Goal: Information Seeking & Learning: Learn about a topic

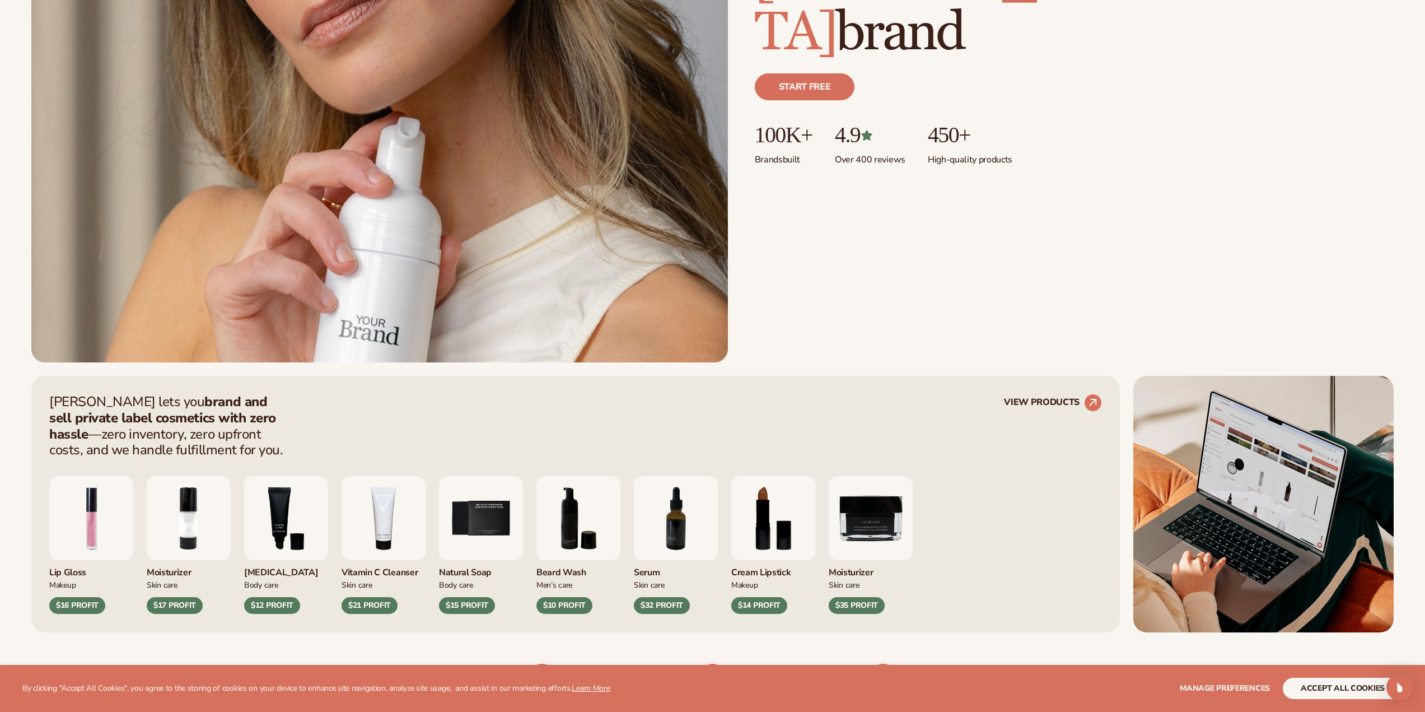
scroll to position [448, 0]
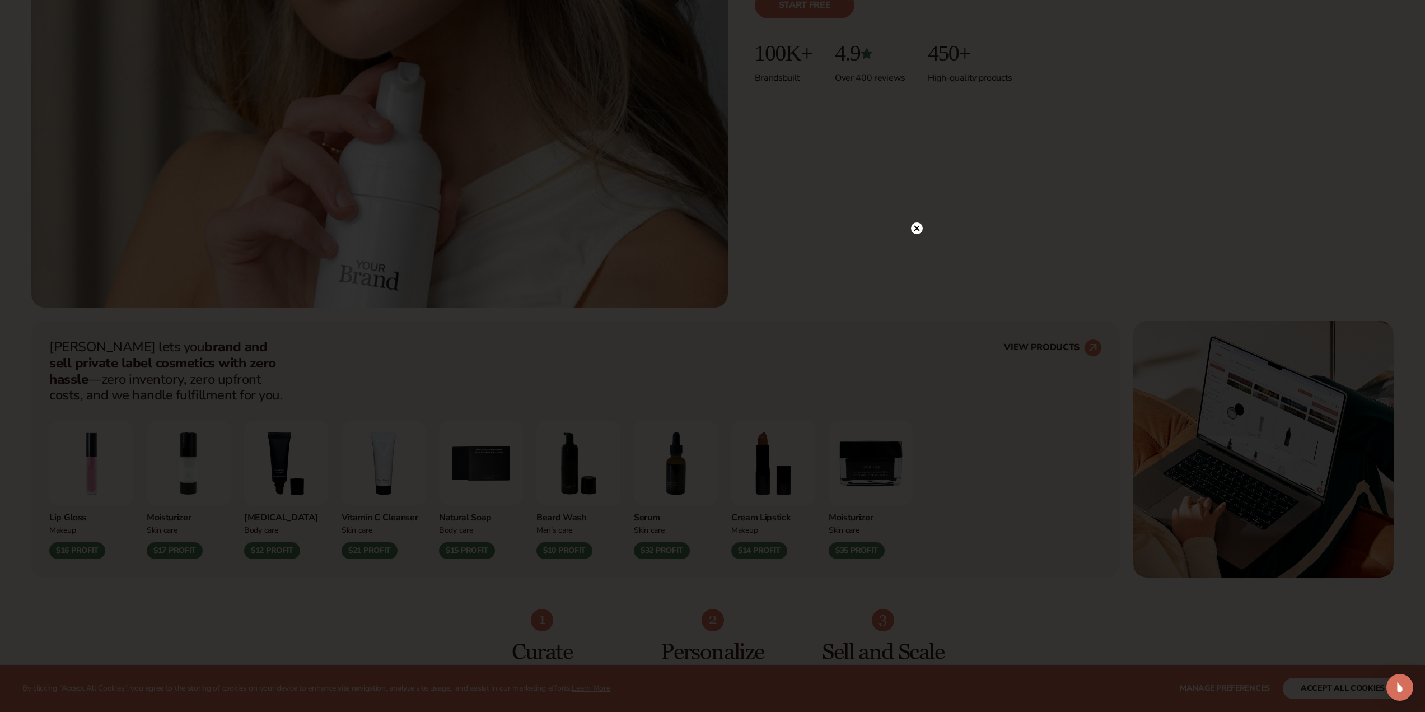
click at [920, 232] on circle at bounding box center [917, 228] width 12 height 12
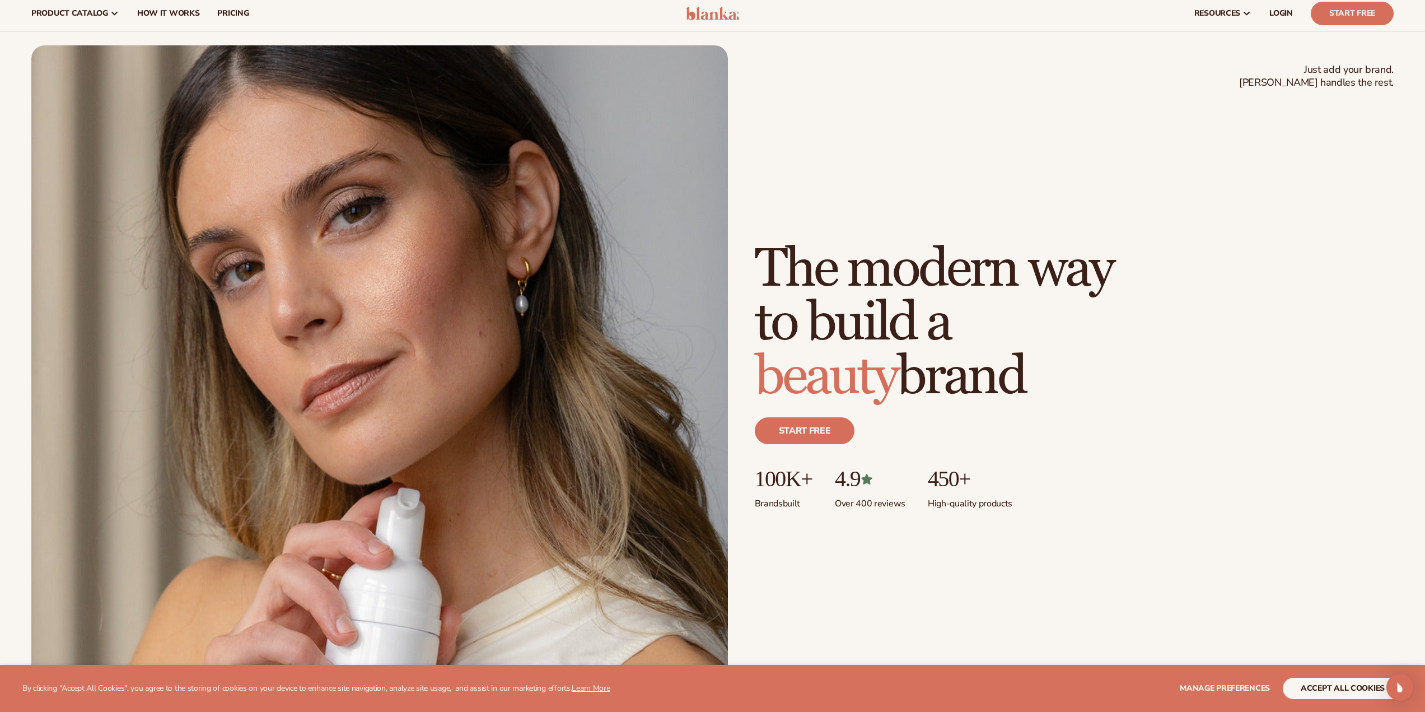
scroll to position [0, 0]
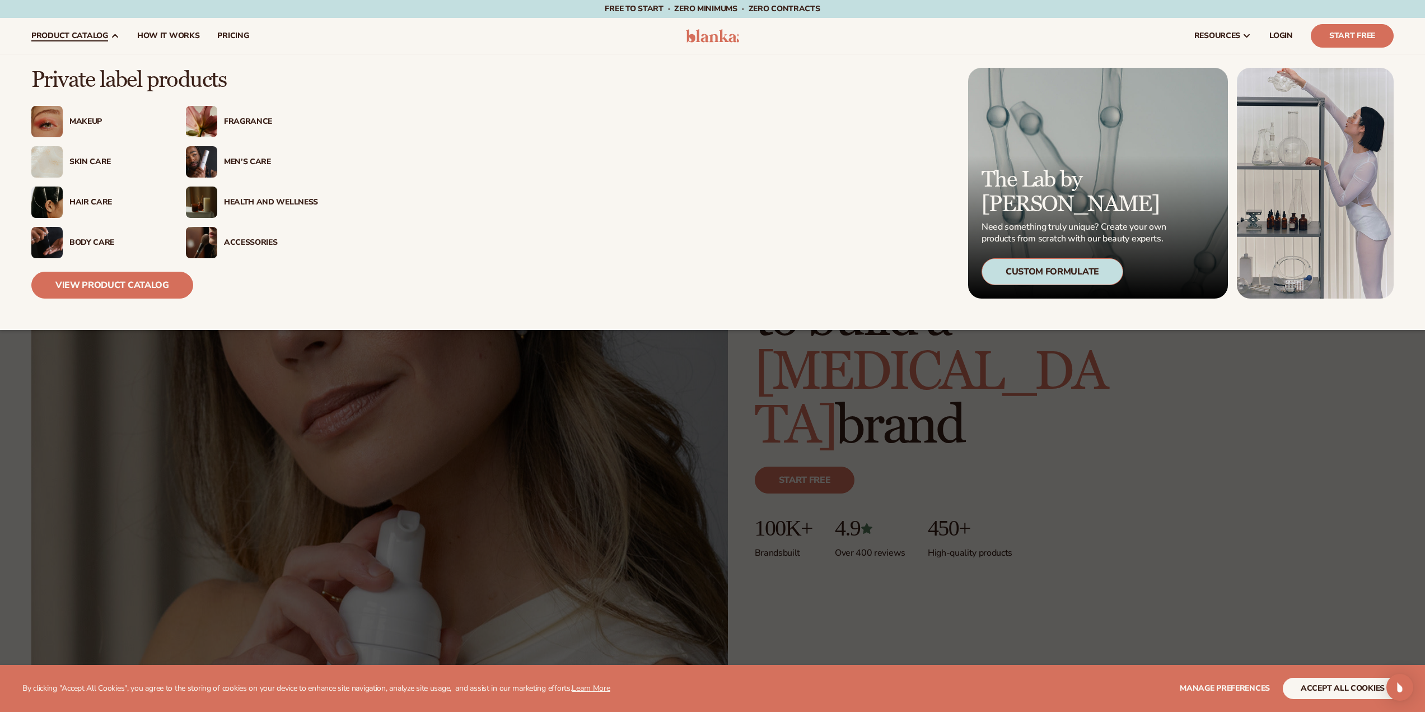
click at [99, 162] on div "Skin Care" at bounding box center [116, 162] width 94 height 10
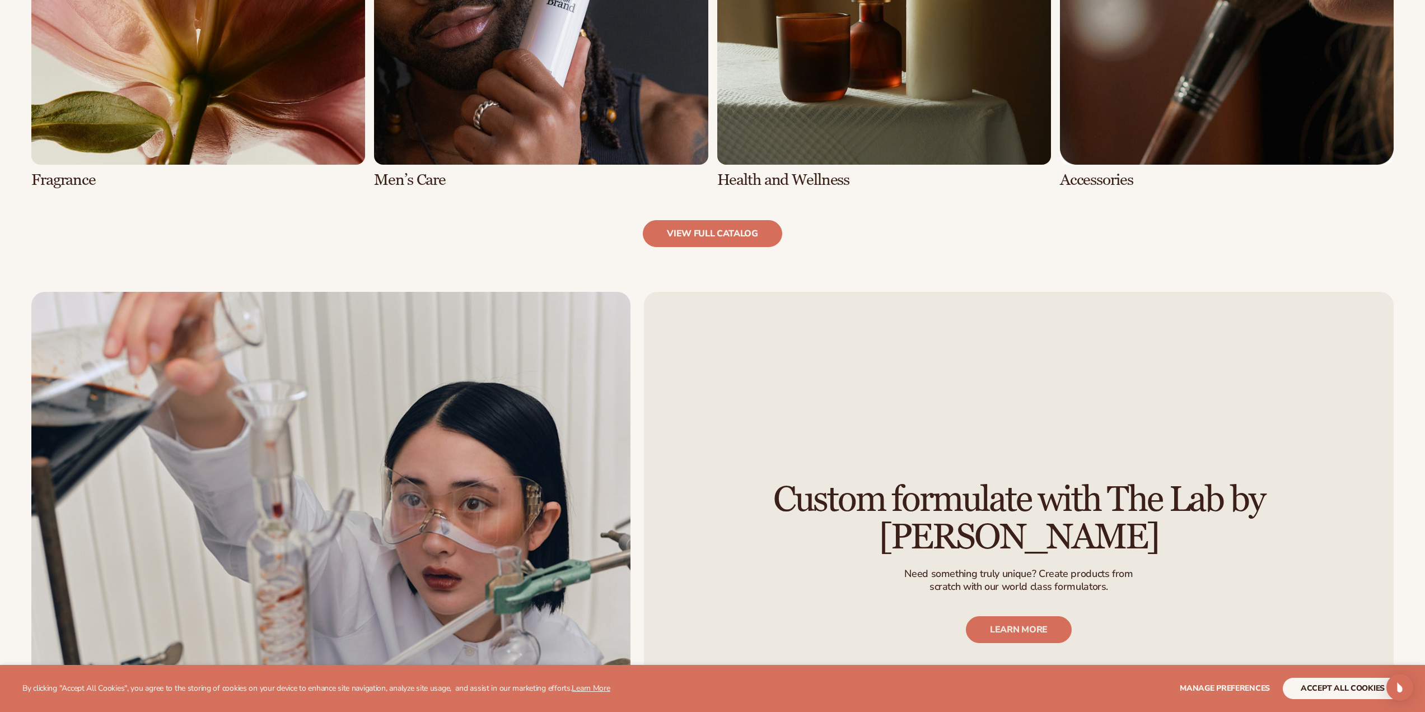
scroll to position [1400, 0]
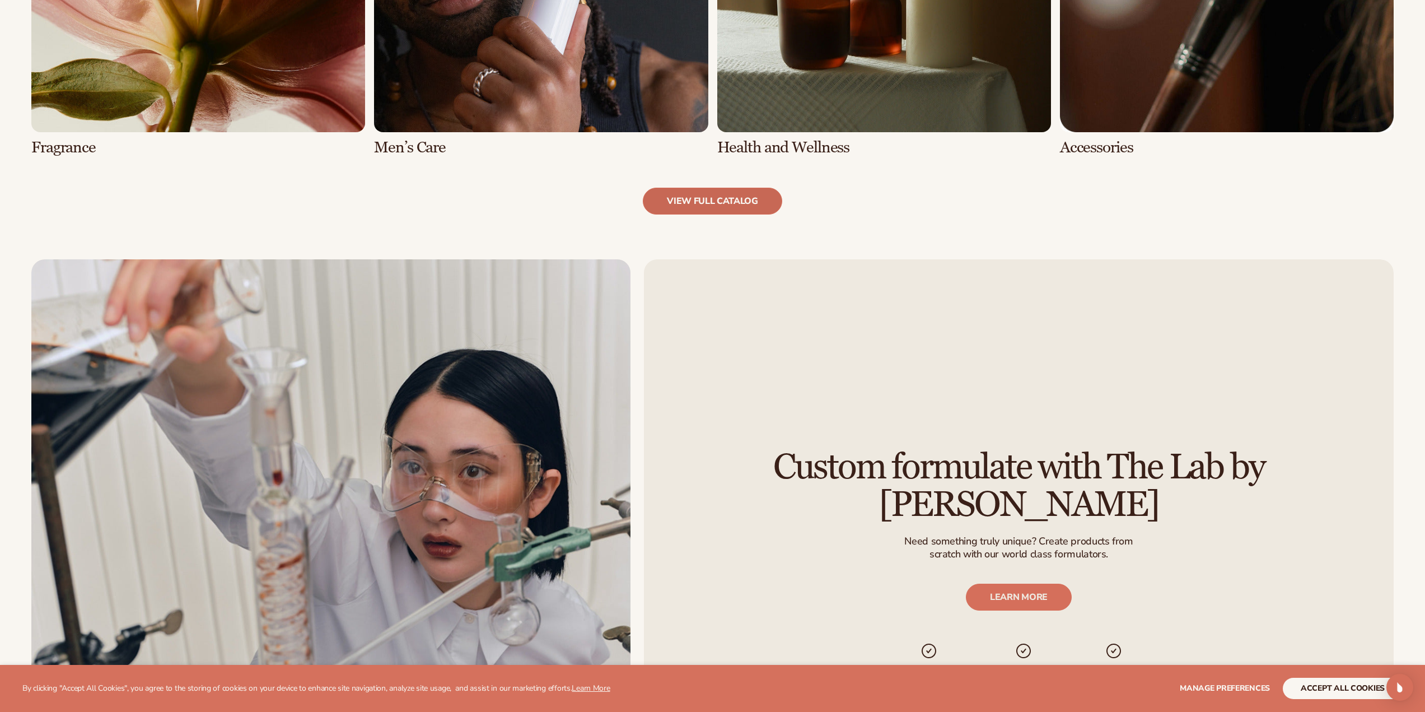
click at [742, 199] on link "view full catalog" at bounding box center [712, 201] width 139 height 27
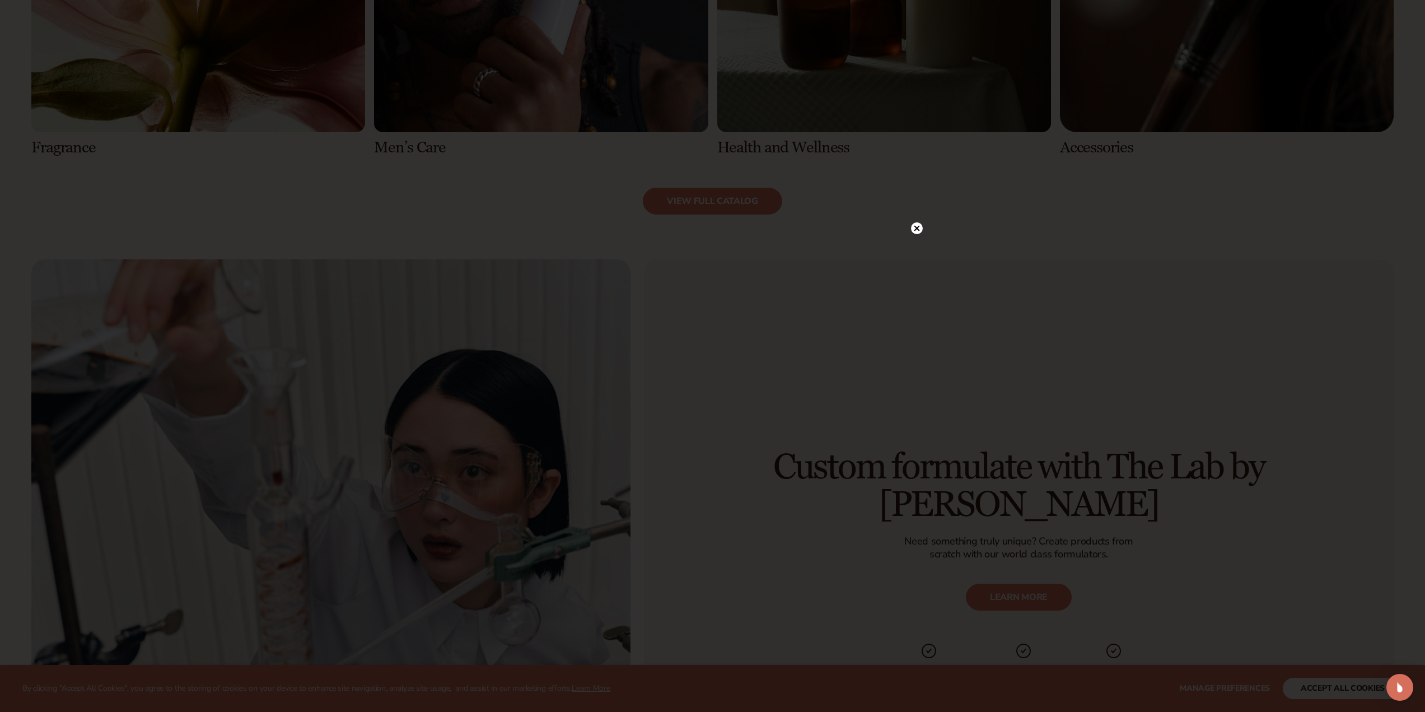
click at [915, 227] on icon at bounding box center [917, 228] width 12 height 12
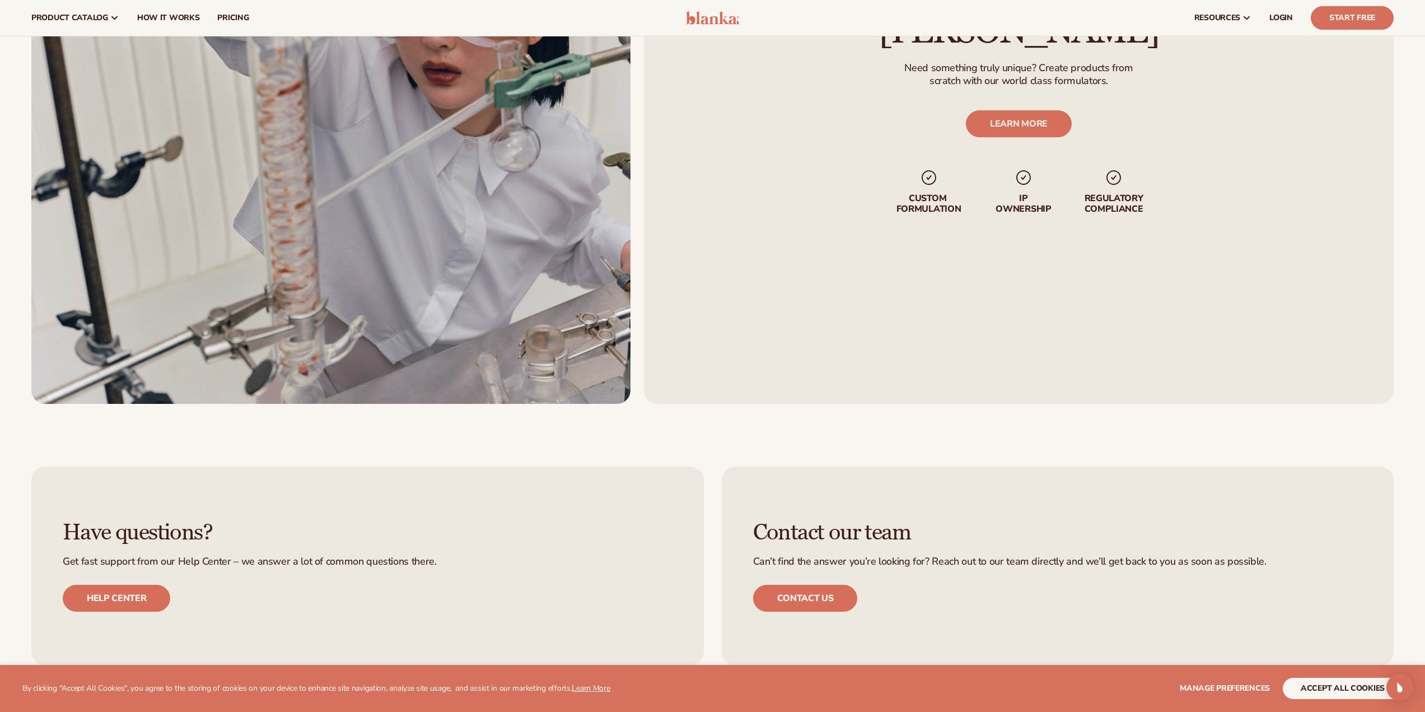
scroll to position [1736, 0]
